Goal: Information Seeking & Learning: Learn about a topic

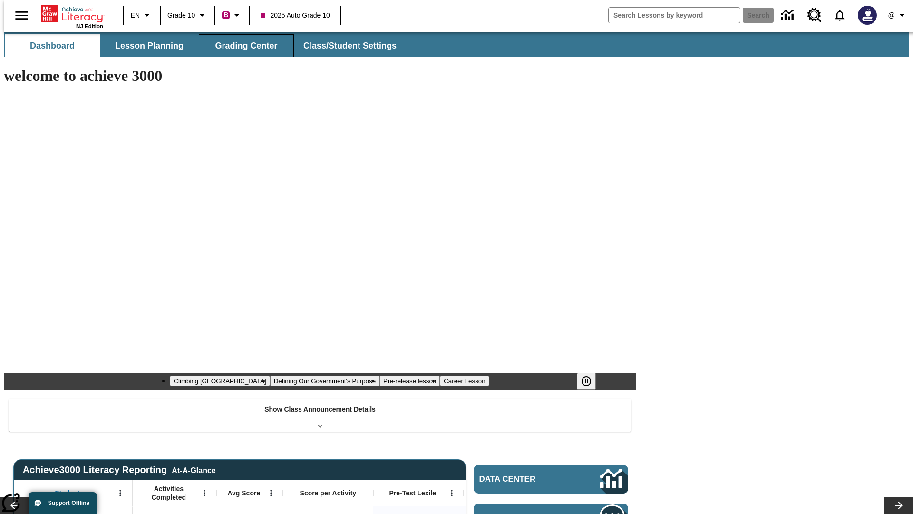
click at [243, 46] on span "Grading Center" at bounding box center [246, 45] width 62 height 11
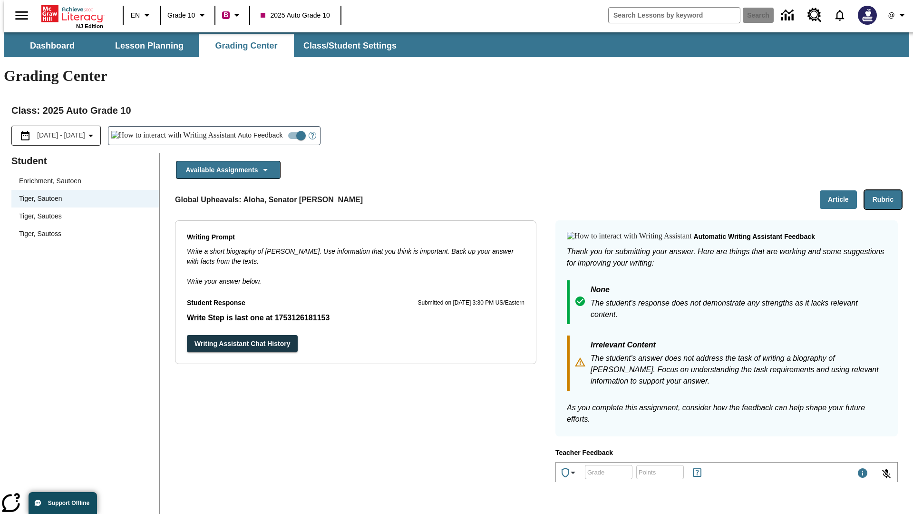
click at [887, 190] on button "Rubric" at bounding box center [883, 199] width 37 height 19
click at [842, 190] on button "Article" at bounding box center [838, 199] width 37 height 19
click at [141, 15] on icon "Language: EN, Select a language" at bounding box center [146, 15] width 11 height 11
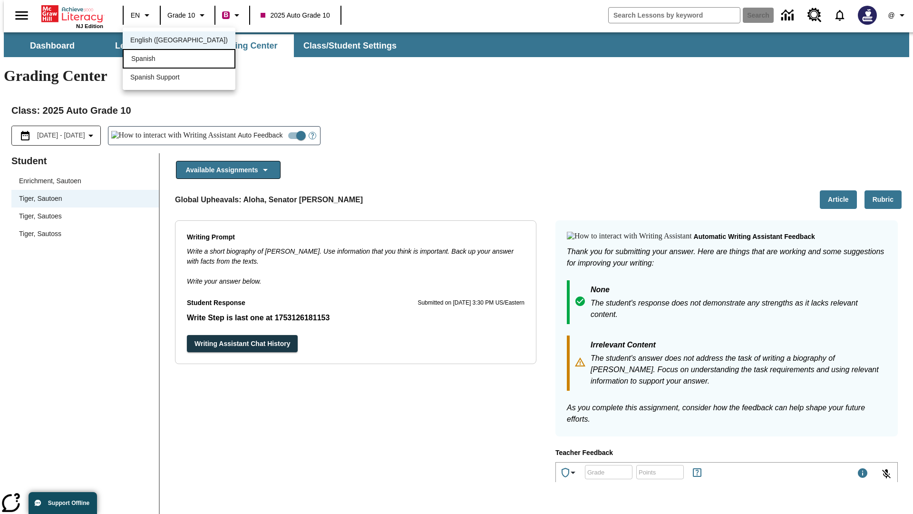
click at [158, 59] on div "Spanish" at bounding box center [179, 59] width 113 height 20
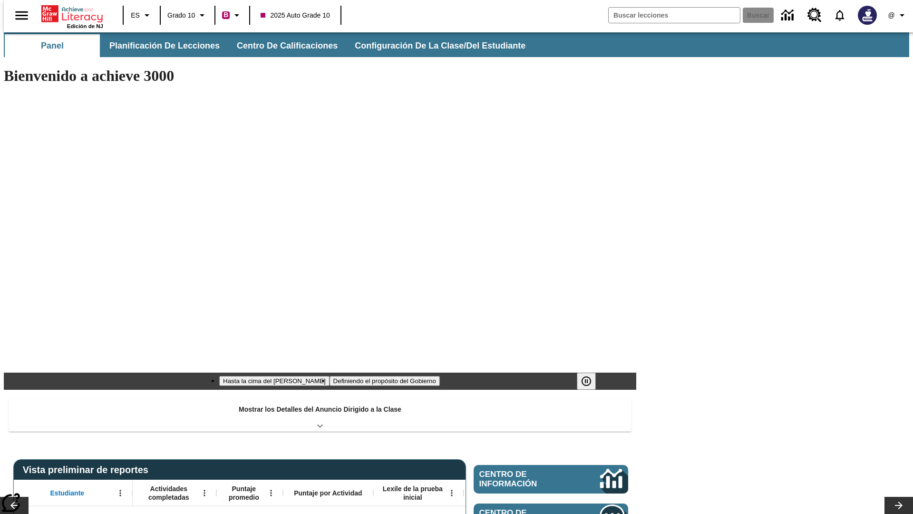
type input "-1"
click at [280, 46] on span "Centro de calificaciones" at bounding box center [287, 45] width 101 height 11
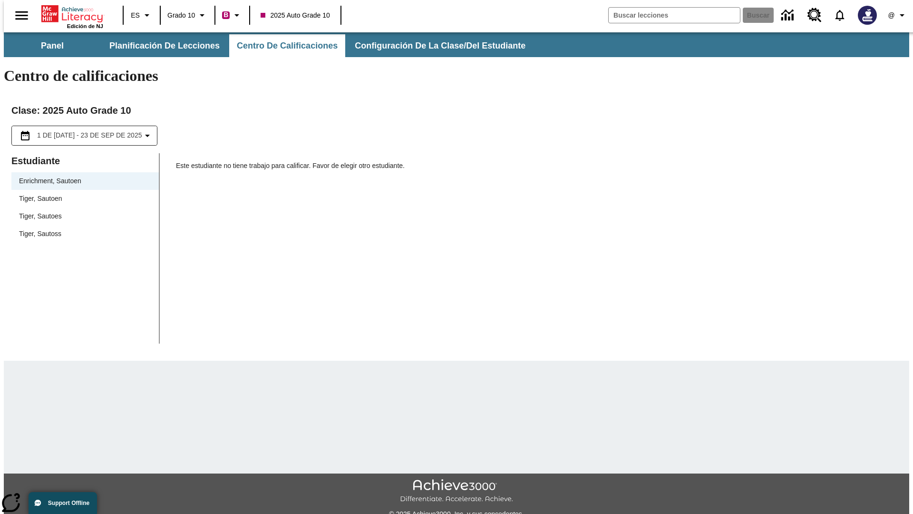
click at [82, 194] on div "Tiger, Sautoen" at bounding box center [85, 199] width 132 height 10
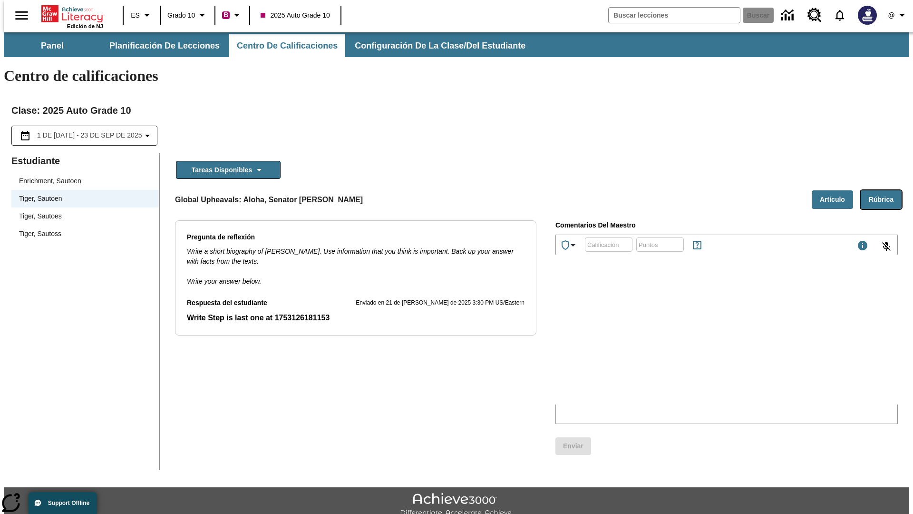
click at [885, 190] on button "Rúbrica" at bounding box center [881, 199] width 41 height 19
click at [836, 190] on button "Artículo" at bounding box center [832, 199] width 41 height 19
